Goal: Find contact information: Obtain details needed to contact an individual or organization

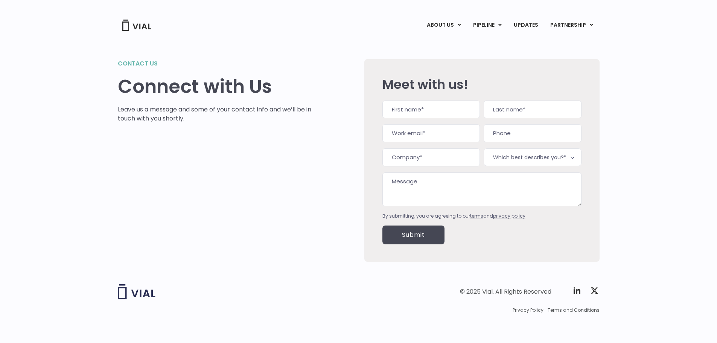
click at [427, 118] on input "First" at bounding box center [432, 110] width 98 height 18
type input "Minkyu"
type input "Jung"
type input "[EMAIL_ADDRESS][DOMAIN_NAME]"
click at [508, 133] on input "(___) ___-____" at bounding box center [533, 133] width 98 height 18
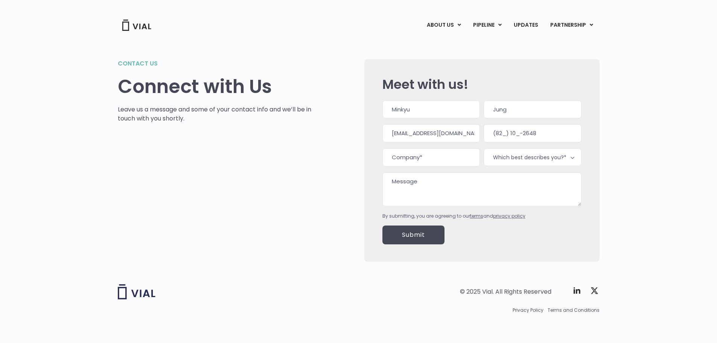
drag, startPoint x: 531, startPoint y: 137, endPoint x: 479, endPoint y: 137, distance: 52.3
click at [479, 137] on div "Name (Required) Minkyu First [PERSON_NAME] Last Work email (Required) [EMAIL_AD…" at bounding box center [482, 160] width 199 height 119
drag, startPoint x: 539, startPoint y: 135, endPoint x: 484, endPoint y: 138, distance: 54.3
click at [487, 137] on input "(82_) 10_-2648" at bounding box center [533, 133] width 98 height 18
type input "(010) 264-8284"
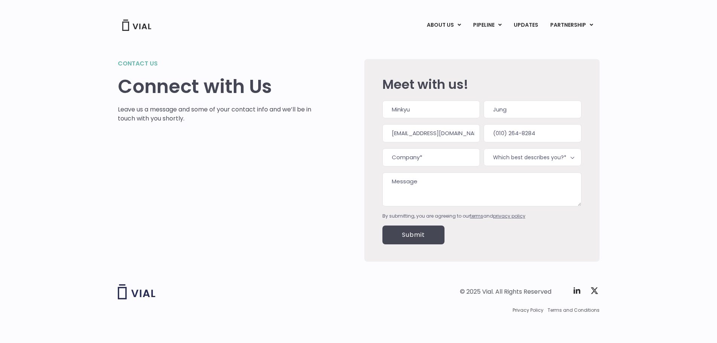
click at [526, 133] on input "(010) 264-8284" at bounding box center [533, 133] width 98 height 18
